Goal: Task Accomplishment & Management: Complete application form

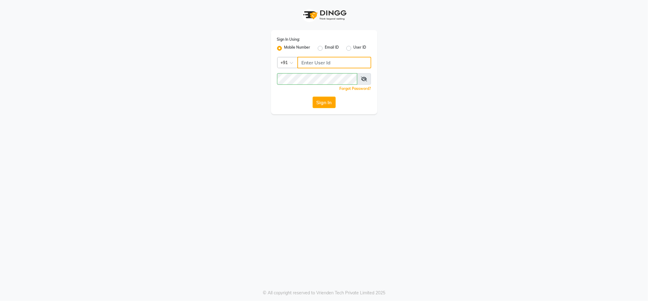
click at [323, 63] on input "Username" at bounding box center [334, 63] width 74 height 12
click at [366, 61] on input "Username" at bounding box center [334, 63] width 74 height 12
type input "9046518499"
click at [327, 106] on button "Sign In" at bounding box center [324, 103] width 23 height 12
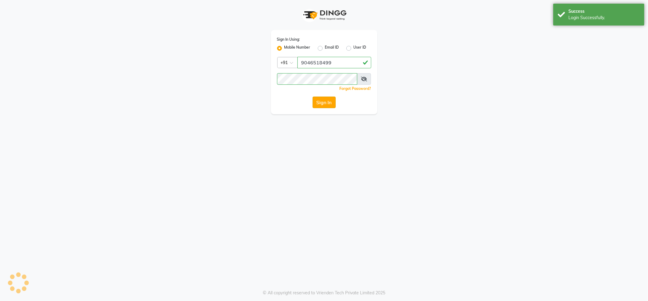
select select "service"
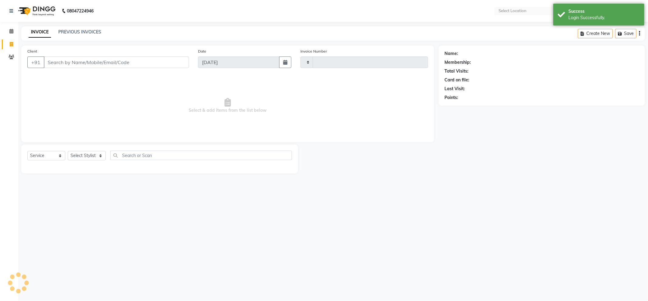
type input "5214"
select select "en"
select select "5687"
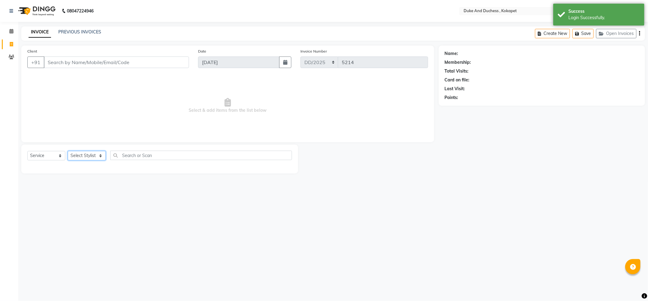
click at [91, 153] on select "Select Stylist Admin [PERSON_NAME] [PERSON_NAME] [PERSON_NAME] [PERSON_NAME] [P…" at bounding box center [87, 155] width 38 height 9
select select "74452"
click at [68, 151] on select "Select Stylist Admin [PERSON_NAME] [PERSON_NAME] [PERSON_NAME] [PERSON_NAME] [P…" at bounding box center [87, 155] width 38 height 9
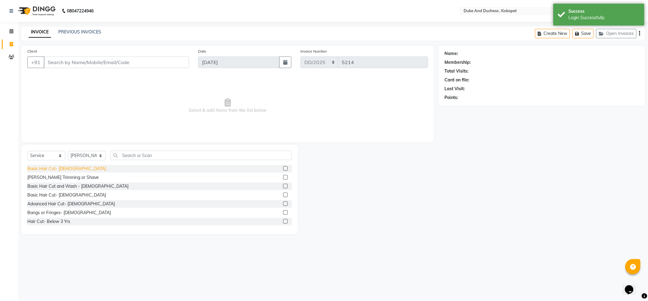
click at [52, 171] on div "Basic Hair Cut- [DEMOGRAPHIC_DATA]" at bounding box center [66, 169] width 79 height 6
checkbox input "false"
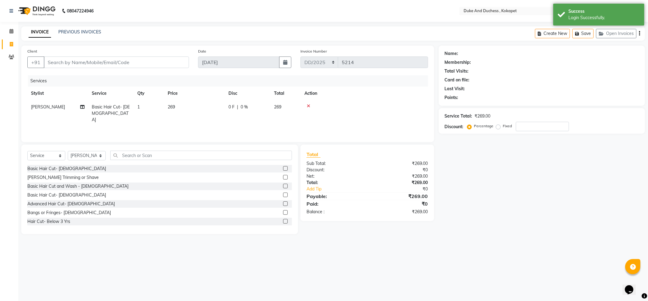
click at [55, 177] on div "[PERSON_NAME] Trimming or Shave" at bounding box center [62, 177] width 71 height 6
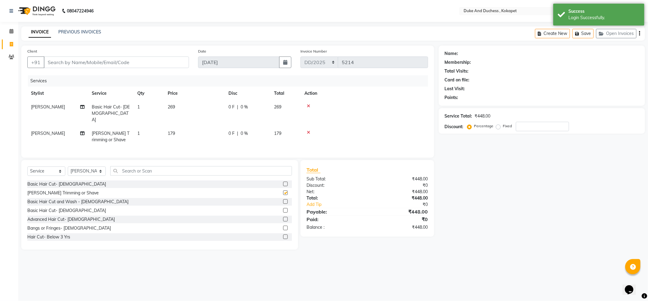
checkbox input "false"
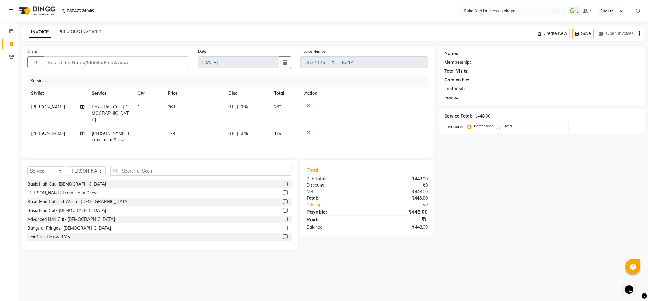
click at [248, 127] on td "0 F | 0 %" at bounding box center [248, 137] width 46 height 20
select select "74452"
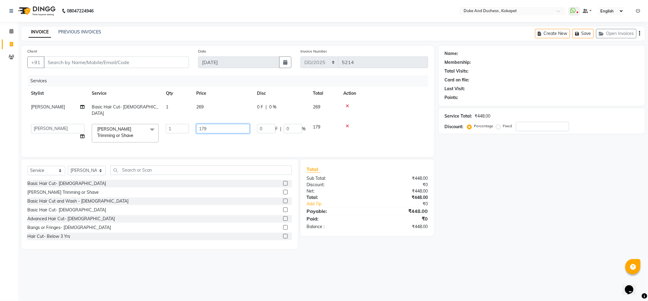
drag, startPoint x: 214, startPoint y: 121, endPoint x: 297, endPoint y: 145, distance: 87.0
click at [214, 124] on input "179" at bounding box center [222, 128] width 53 height 9
click at [475, 181] on div "Name: Membership: Total Visits: Card on file: Last Visit: Points: Service Total…" at bounding box center [544, 148] width 211 height 204
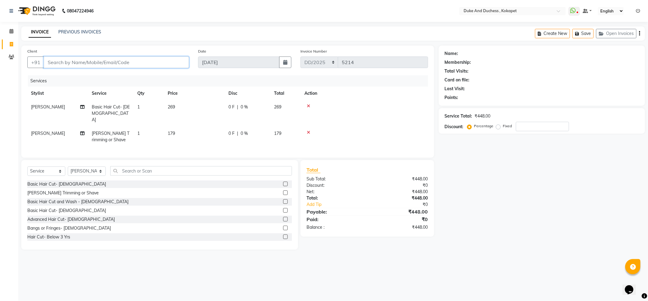
click at [52, 63] on input "Client" at bounding box center [116, 62] width 145 height 12
type input "9"
type input "0"
type input "9037555109"
click at [184, 65] on span "Add Client" at bounding box center [173, 62] width 24 height 6
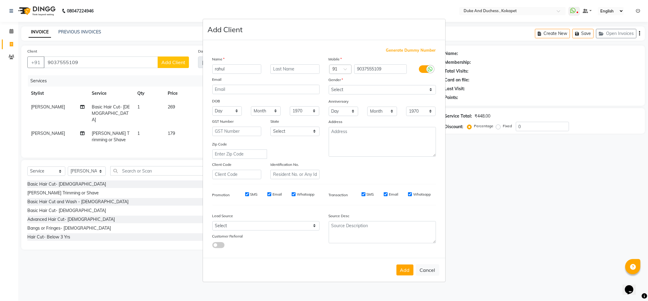
type input "rahul"
click at [336, 90] on select "Select [DEMOGRAPHIC_DATA] [DEMOGRAPHIC_DATA] Other Prefer Not To Say" at bounding box center [382, 89] width 107 height 9
select select "[DEMOGRAPHIC_DATA]"
click at [329, 85] on select "Select [DEMOGRAPHIC_DATA] [DEMOGRAPHIC_DATA] Other Prefer Not To Say" at bounding box center [382, 89] width 107 height 9
click at [400, 269] on button "Add" at bounding box center [404, 270] width 17 height 11
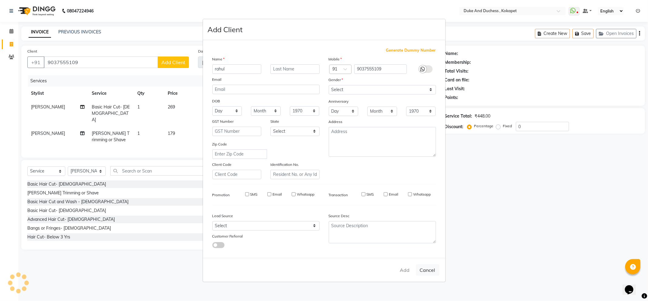
select select
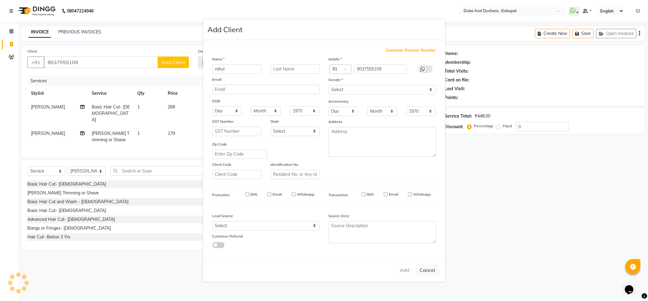
select select
checkbox input "false"
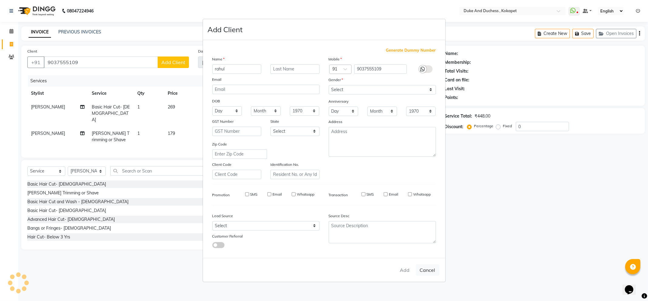
checkbox input "false"
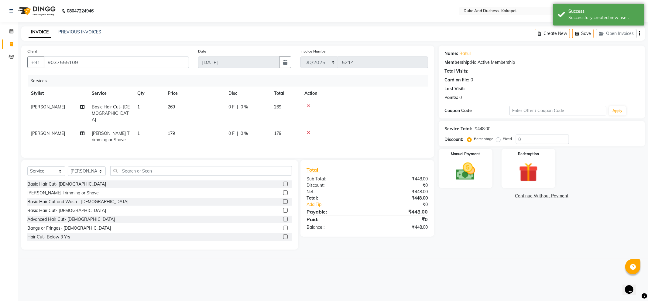
click at [462, 190] on div "Name: Rahul Membership: No Active Membership Total Visits: Card on file: 0 Last…" at bounding box center [544, 148] width 211 height 204
click at [463, 173] on img at bounding box center [465, 171] width 33 height 23
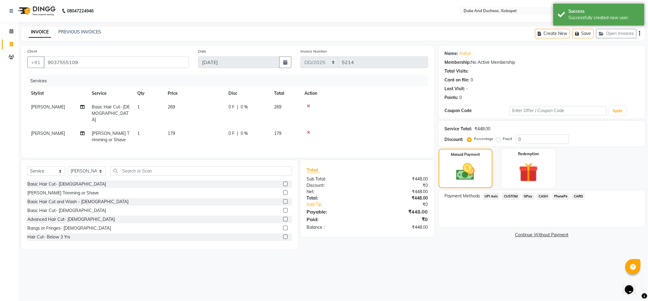
click at [526, 196] on span "GPay" at bounding box center [528, 196] width 12 height 7
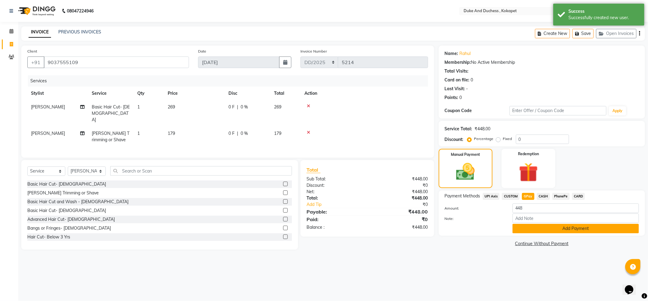
click at [526, 226] on button "Add Payment" at bounding box center [575, 228] width 126 height 9
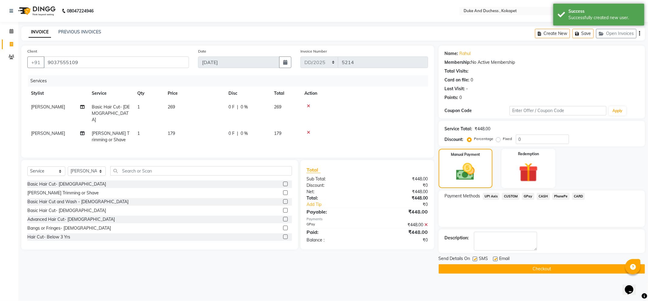
click at [517, 271] on button "Checkout" at bounding box center [542, 268] width 206 height 9
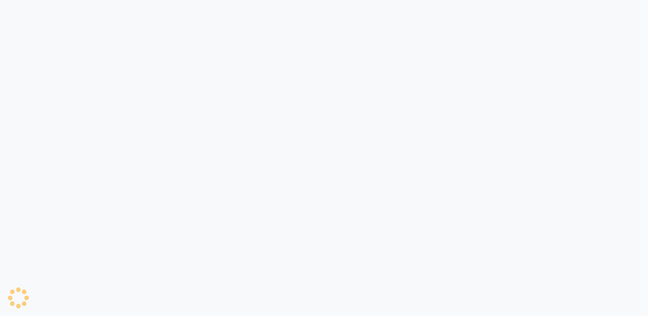
select select "service"
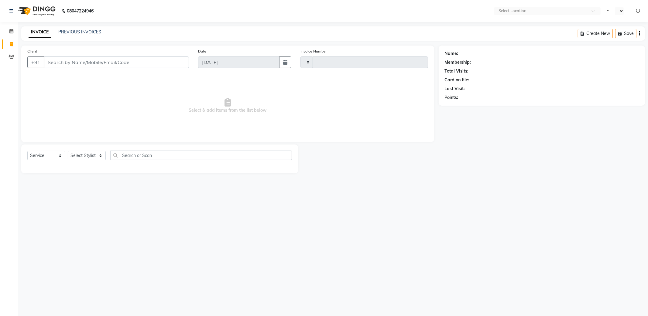
type input "5214"
select select "en"
select select "5687"
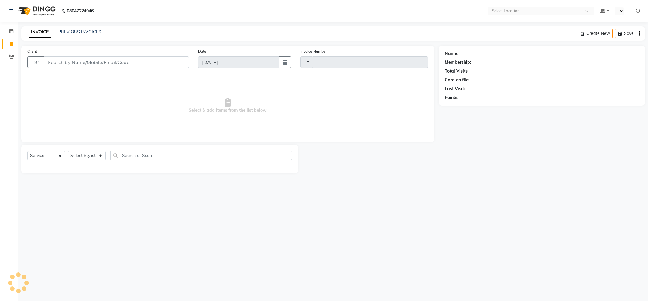
select select "service"
type input "5215"
select select "en"
select select "5687"
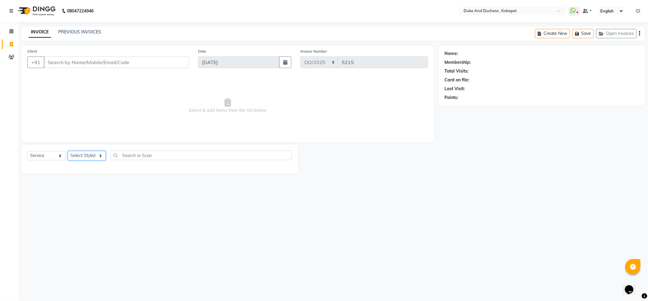
click at [89, 159] on select "Select Stylist Admin [PERSON_NAME] [PERSON_NAME] [PERSON_NAME] [PERSON_NAME] [P…" at bounding box center [87, 155] width 38 height 9
select select "74452"
click at [68, 151] on select "Select Stylist Admin [PERSON_NAME] [PERSON_NAME] [PERSON_NAME] [PERSON_NAME] [P…" at bounding box center [87, 155] width 38 height 9
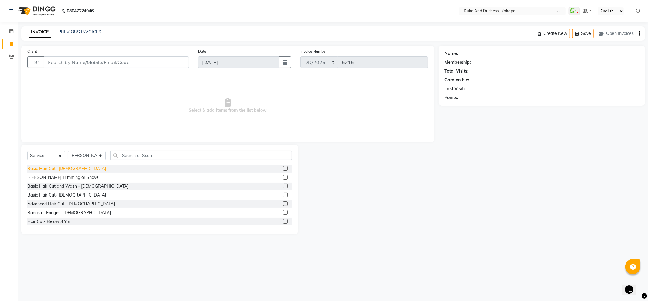
click at [49, 169] on div "Basic Hair Cut- [DEMOGRAPHIC_DATA]" at bounding box center [66, 169] width 79 height 6
checkbox input "false"
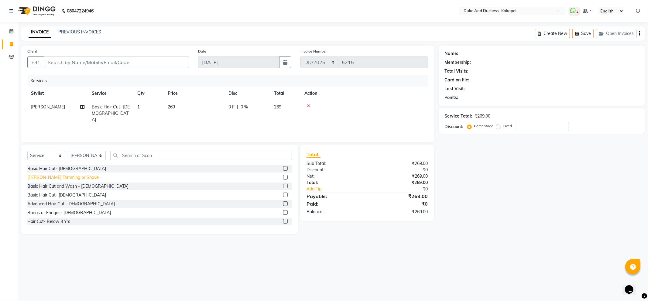
click at [53, 177] on div "[PERSON_NAME] Trimming or Shave" at bounding box center [62, 177] width 71 height 6
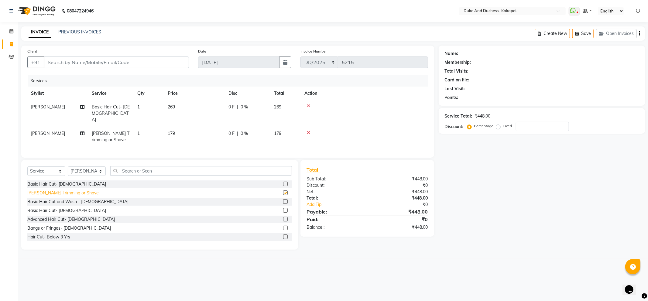
checkbox input "false"
click at [167, 117] on td "269" at bounding box center [194, 113] width 61 height 26
select select "74452"
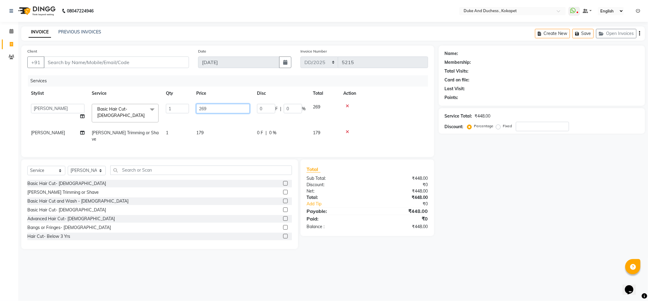
click at [214, 107] on input "269" at bounding box center [222, 108] width 53 height 9
type input "2"
type input "100"
click at [618, 218] on div "Name: Membership: Total Visits: Card on file: Last Visit: Points: Service Total…" at bounding box center [544, 148] width 211 height 204
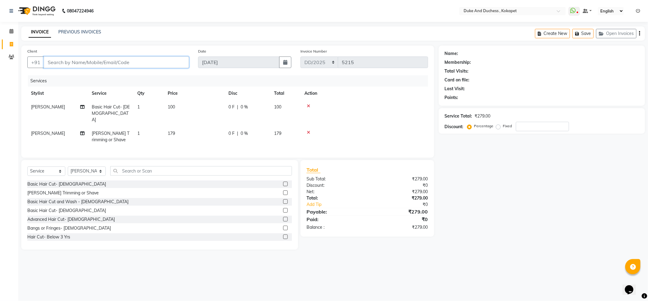
click at [108, 57] on input "Client" at bounding box center [116, 62] width 145 height 12
type input "7"
type input "0"
type input "7702211039"
click at [173, 65] on button "Add Client" at bounding box center [173, 62] width 31 height 12
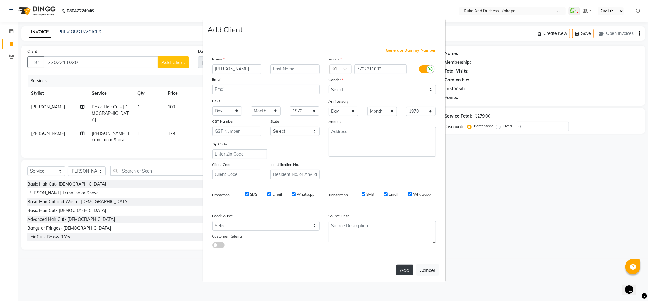
type input "[PERSON_NAME]"
click at [405, 267] on button "Add" at bounding box center [404, 270] width 17 height 11
click at [356, 91] on select "Select [DEMOGRAPHIC_DATA] [DEMOGRAPHIC_DATA] Other Prefer Not To Say" at bounding box center [382, 89] width 107 height 9
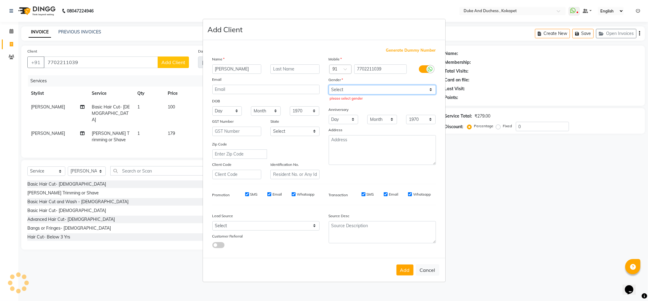
select select "[DEMOGRAPHIC_DATA]"
click at [329, 85] on select "Select [DEMOGRAPHIC_DATA] [DEMOGRAPHIC_DATA] Other Prefer Not To Say" at bounding box center [382, 89] width 107 height 9
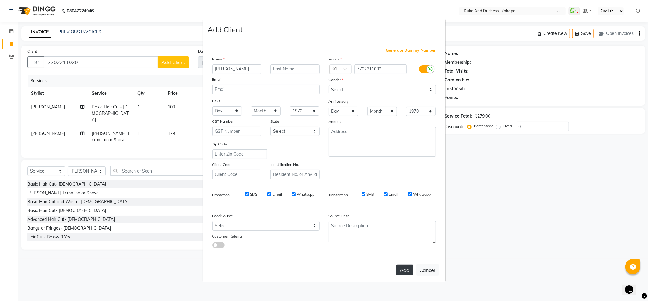
click at [403, 270] on button "Add" at bounding box center [404, 270] width 17 height 11
select select
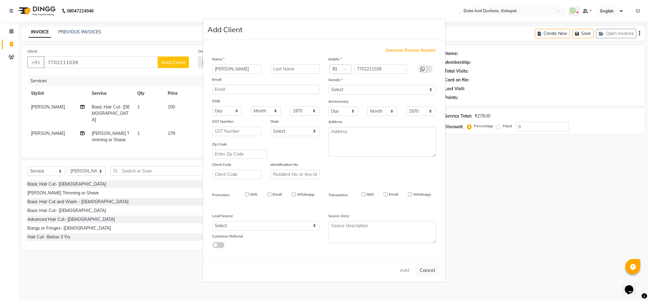
select select
checkbox input "false"
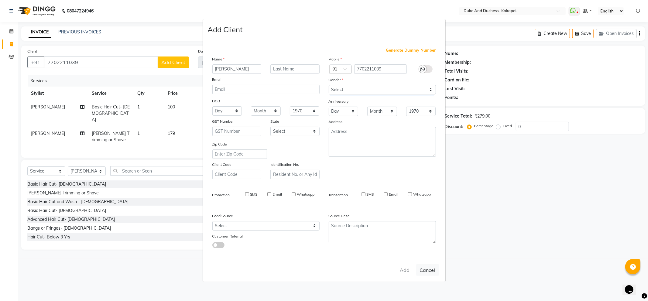
checkbox input "false"
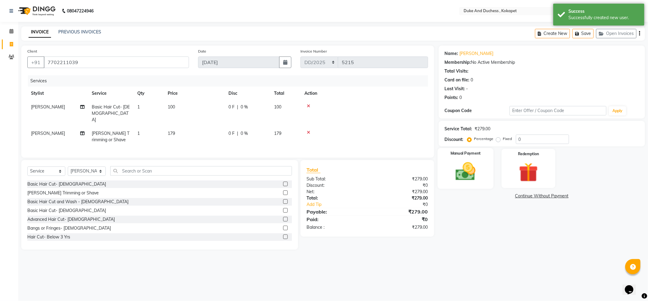
click at [454, 168] on img at bounding box center [465, 171] width 33 height 23
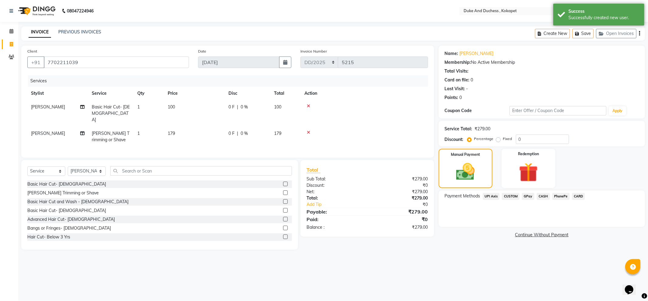
click at [109, 109] on span "Basic Hair Cut- [DEMOGRAPHIC_DATA]" at bounding box center [111, 113] width 38 height 18
select select "74452"
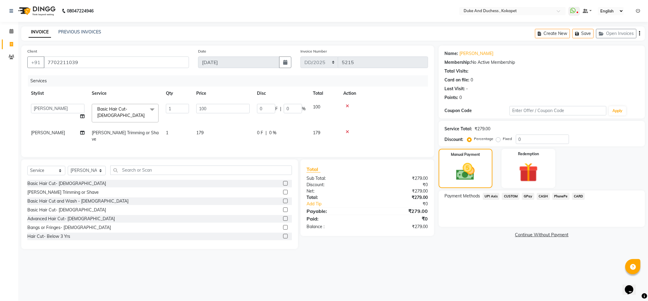
click at [346, 105] on icon at bounding box center [347, 106] width 3 height 4
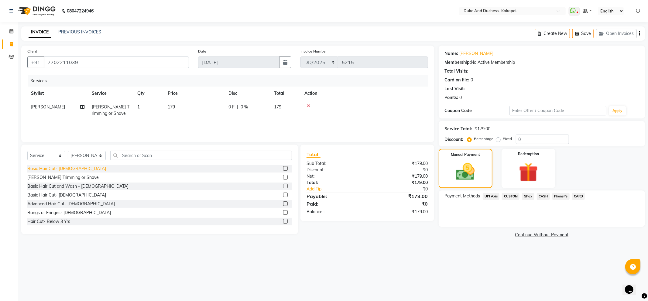
click at [52, 166] on div "Basic Hair Cut- [DEMOGRAPHIC_DATA]" at bounding box center [66, 169] width 79 height 6
checkbox input "false"
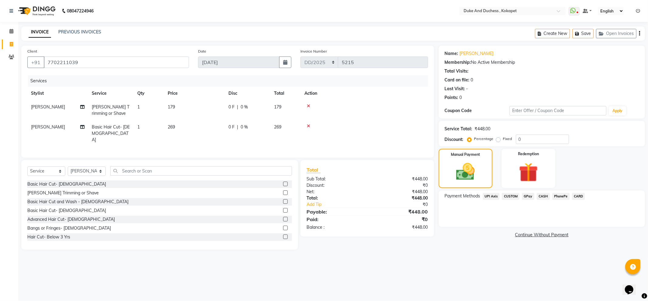
click at [529, 196] on span "GPay" at bounding box center [528, 196] width 12 height 7
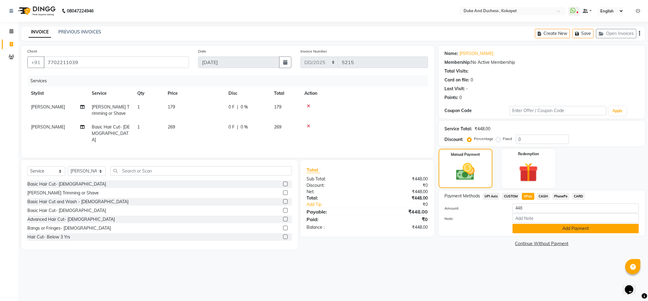
click at [549, 229] on button "Add Payment" at bounding box center [575, 228] width 126 height 9
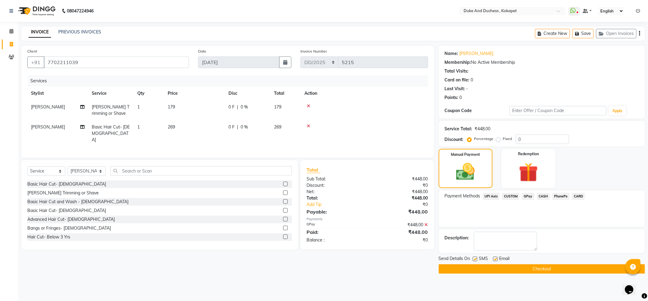
click at [544, 268] on button "Checkout" at bounding box center [542, 268] width 206 height 9
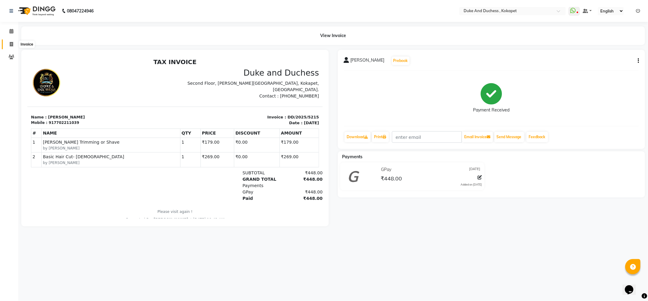
click at [12, 43] on icon at bounding box center [11, 44] width 3 height 5
select select "service"
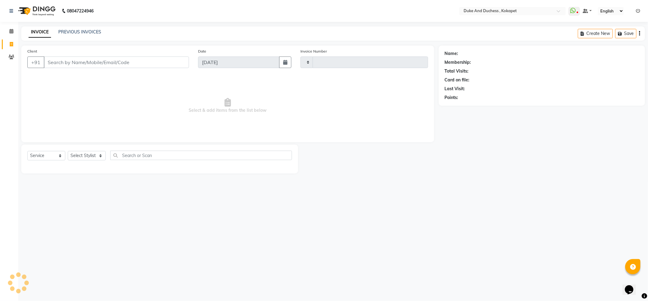
type input "5216"
select select "5687"
click at [89, 29] on div "PREVIOUS INVOICES" at bounding box center [79, 32] width 43 height 6
click at [90, 33] on link "PREVIOUS INVOICES" at bounding box center [79, 31] width 43 height 5
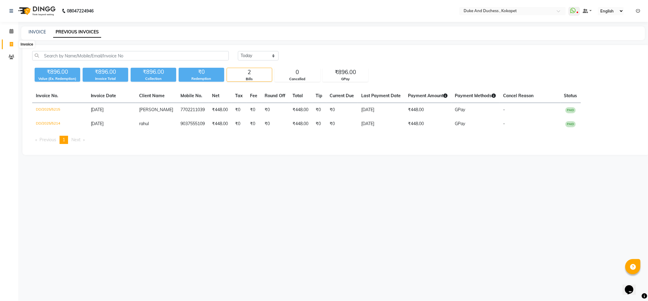
click at [11, 42] on icon at bounding box center [11, 44] width 3 height 5
select select "service"
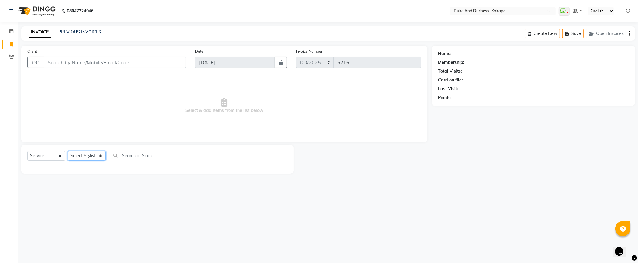
drag, startPoint x: 80, startPoint y: 158, endPoint x: 84, endPoint y: 160, distance: 5.2
click at [80, 158] on select "Select Stylist Admin [PERSON_NAME] [PERSON_NAME] [PERSON_NAME] [PERSON_NAME] [P…" at bounding box center [87, 155] width 38 height 9
select select "58564"
click at [68, 151] on select "Select Stylist Admin [PERSON_NAME] [PERSON_NAME] [PERSON_NAME] [PERSON_NAME] [P…" at bounding box center [87, 155] width 38 height 9
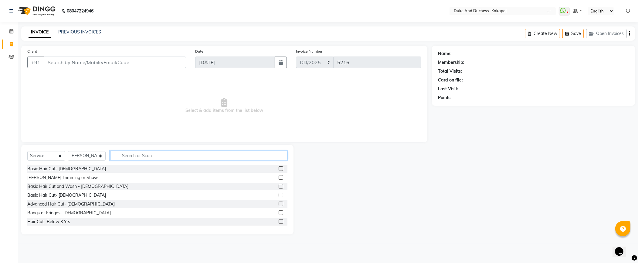
click at [125, 156] on input "text" at bounding box center [198, 155] width 177 height 9
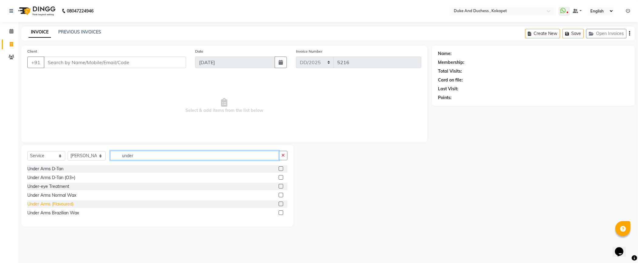
type input "under"
click at [62, 204] on div "Under Arms (Flavoured)" at bounding box center [50, 204] width 46 height 6
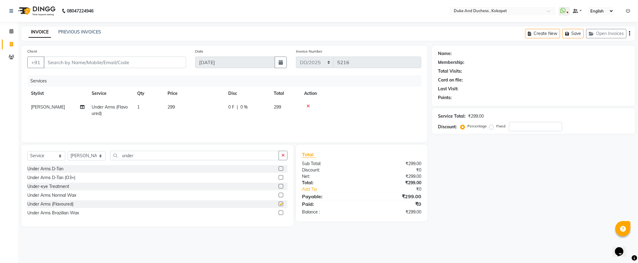
checkbox input "false"
click at [92, 64] on input "Client" at bounding box center [115, 62] width 142 height 12
type input "7"
type input "0"
type input "7838812266"
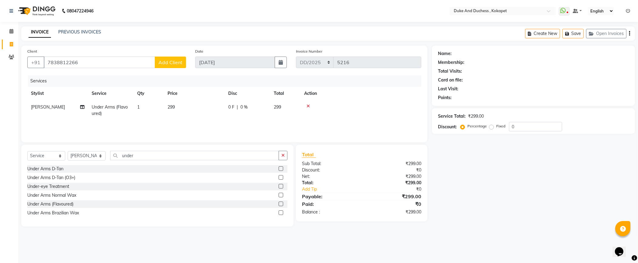
click at [163, 66] on button "Add Client" at bounding box center [170, 62] width 31 height 12
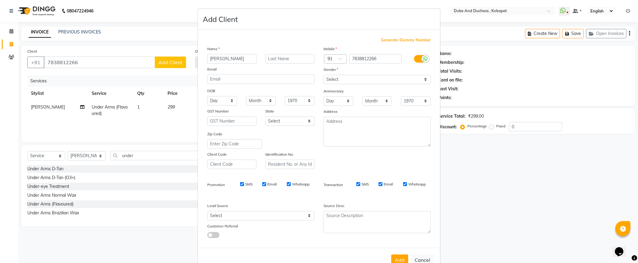
type input "[PERSON_NAME]"
click at [351, 77] on select "Select [DEMOGRAPHIC_DATA] [DEMOGRAPHIC_DATA] Other Prefer Not To Say" at bounding box center [377, 79] width 107 height 9
click at [324, 75] on select "Select [DEMOGRAPHIC_DATA] [DEMOGRAPHIC_DATA] Other Prefer Not To Say" at bounding box center [377, 79] width 107 height 9
click at [342, 81] on select "Select [DEMOGRAPHIC_DATA] [DEMOGRAPHIC_DATA] Other Prefer Not To Say" at bounding box center [377, 79] width 107 height 9
select select "[DEMOGRAPHIC_DATA]"
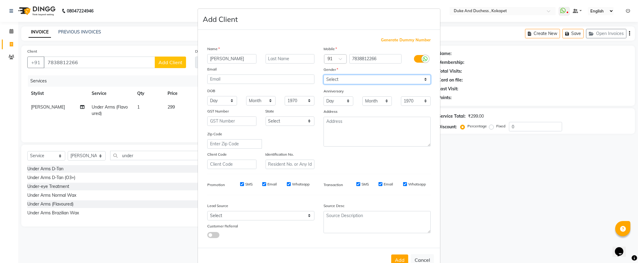
click at [324, 75] on select "Select [DEMOGRAPHIC_DATA] [DEMOGRAPHIC_DATA] Other Prefer Not To Say" at bounding box center [377, 79] width 107 height 9
click at [402, 260] on button "Add" at bounding box center [400, 259] width 17 height 11
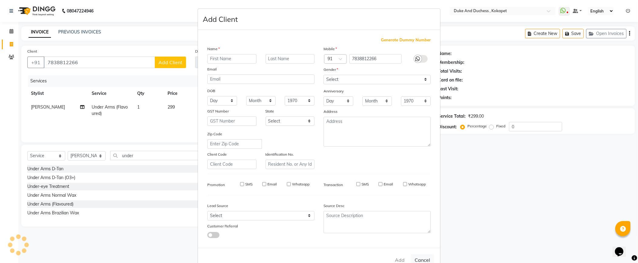
select select
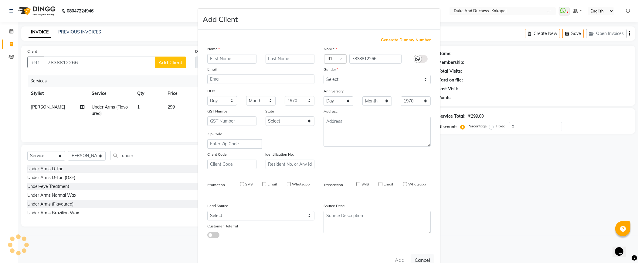
select select
checkbox input "false"
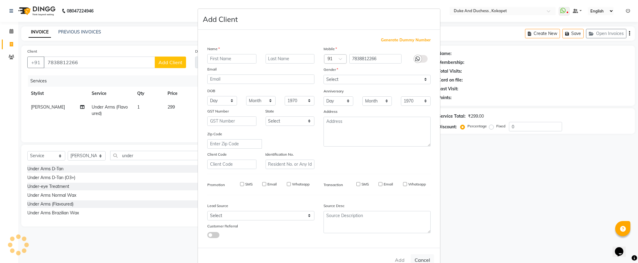
checkbox input "false"
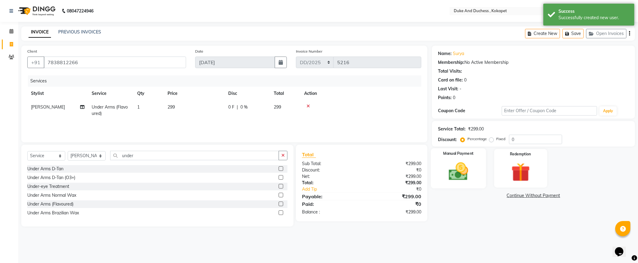
click at [469, 167] on img at bounding box center [459, 171] width 32 height 23
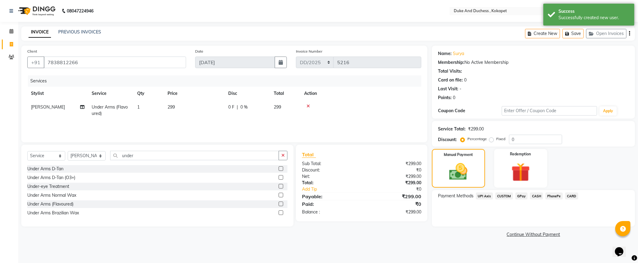
click at [272, 107] on td "299" at bounding box center [285, 110] width 30 height 20
select select "58564"
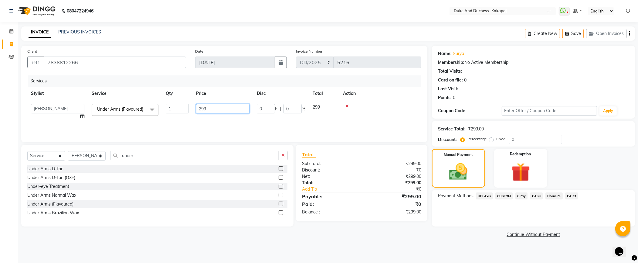
click at [230, 111] on input "299" at bounding box center [222, 108] width 53 height 9
type input "2"
type input "300"
click at [367, 104] on div at bounding box center [380, 106] width 75 height 4
click at [520, 197] on span "GPay" at bounding box center [522, 195] width 12 height 7
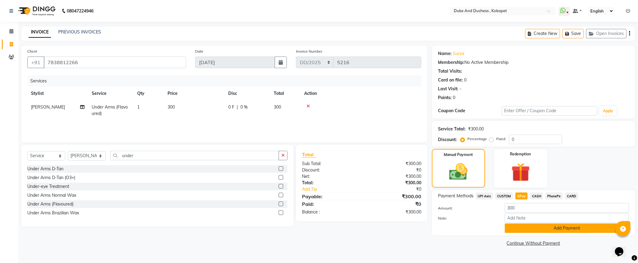
click at [553, 228] on button "Add Payment" at bounding box center [567, 227] width 124 height 9
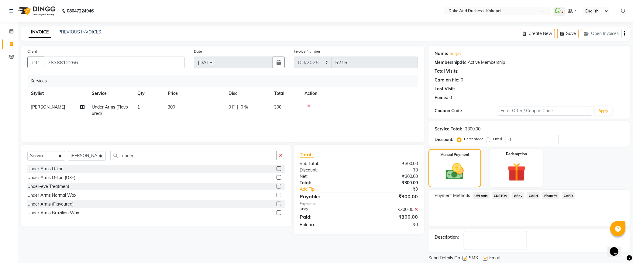
scroll to position [19, 0]
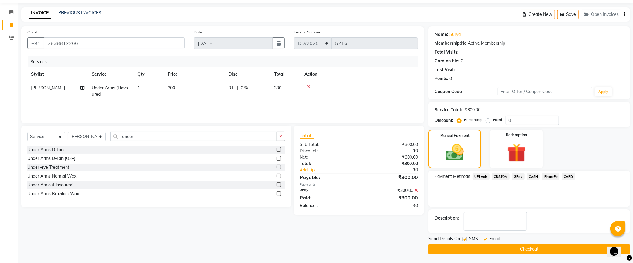
click at [506, 244] on button "Checkout" at bounding box center [528, 248] width 201 height 9
